Goal: Information Seeking & Learning: Learn about a topic

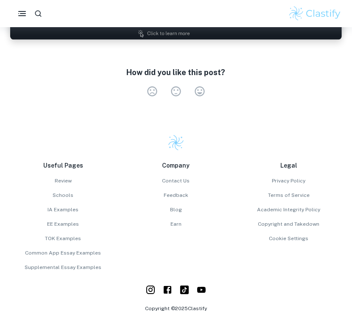
scroll to position [830, 0]
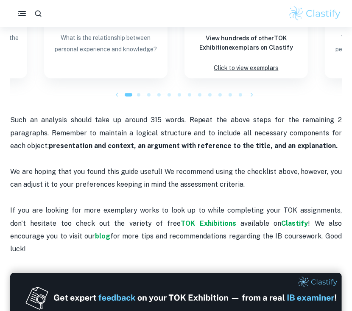
click at [162, 114] on p "Such an analysis should take up around 315 words. Repeat the above steps for th…" at bounding box center [176, 133] width 332 height 39
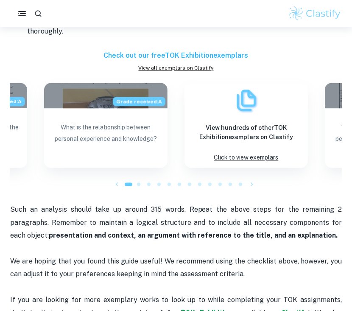
scroll to position [717, 0]
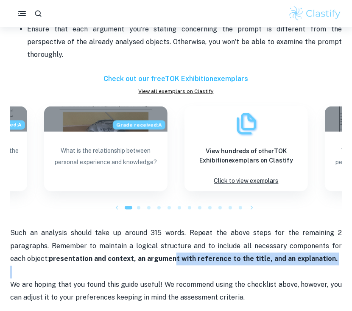
drag, startPoint x: 155, startPoint y: 236, endPoint x: 214, endPoint y: 243, distance: 59.4
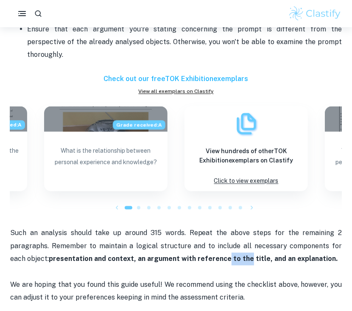
drag, startPoint x: 212, startPoint y: 237, endPoint x: 227, endPoint y: 235, distance: 14.6
click at [227, 235] on p "Such an analysis should take up around 315 words. Repeat the above steps for th…" at bounding box center [176, 246] width 332 height 39
click at [227, 255] on strong "presentation and context, an argument with reference to the title, and an expla…" at bounding box center [193, 259] width 289 height 8
drag, startPoint x: 147, startPoint y: 239, endPoint x: 211, endPoint y: 236, distance: 64.1
click at [211, 236] on p "Such an analysis should take up around 315 words. Repeat the above steps for th…" at bounding box center [176, 246] width 332 height 39
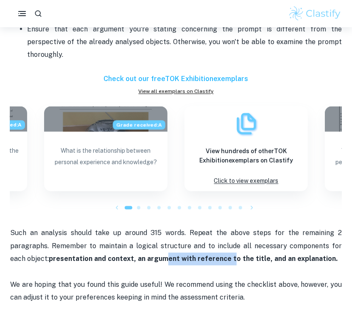
click at [211, 236] on p "Such an analysis should take up around 315 words. Repeat the above steps for th…" at bounding box center [176, 246] width 332 height 39
click at [92, 255] on strong "presentation and context, an argument with reference to the title, and an expla…" at bounding box center [193, 259] width 289 height 8
drag, startPoint x: 34, startPoint y: 235, endPoint x: 313, endPoint y: 235, distance: 278.8
click at [313, 235] on p "Such an analysis should take up around 315 words. Repeat the above steps for th…" at bounding box center [176, 246] width 332 height 39
copy strong "presentation and context, an argument with reference to the title, and an expla…"
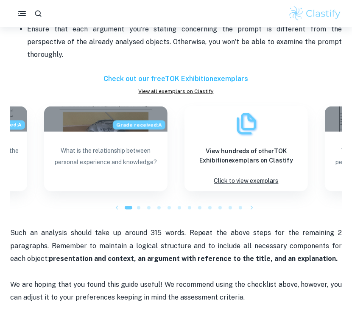
click at [114, 227] on p "Such an analysis should take up around 315 words. Repeat the above steps for th…" at bounding box center [176, 246] width 332 height 39
drag, startPoint x: 15, startPoint y: 208, endPoint x: 361, endPoint y: 228, distance: 346.1
copy p "Such an analysis should take up around 315 words. Repeat the above steps for th…"
drag, startPoint x: 273, startPoint y: 227, endPoint x: 255, endPoint y: 208, distance: 25.5
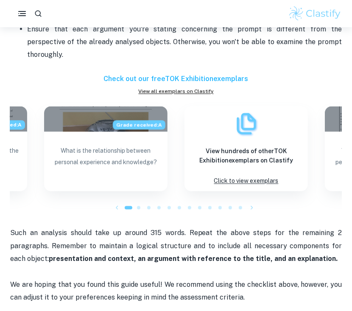
click at [272, 227] on p "Such an analysis should take up around 315 words. Repeat the above steps for th…" at bounding box center [176, 246] width 332 height 39
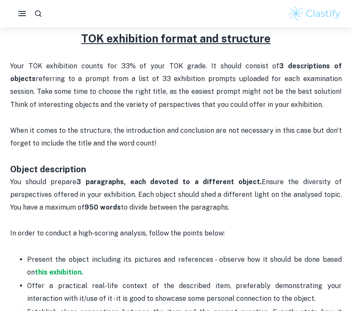
scroll to position [264, 0]
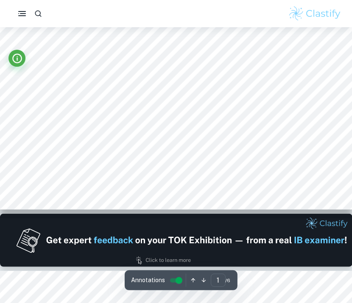
scroll to position [226, 0]
